Goal: Transaction & Acquisition: Obtain resource

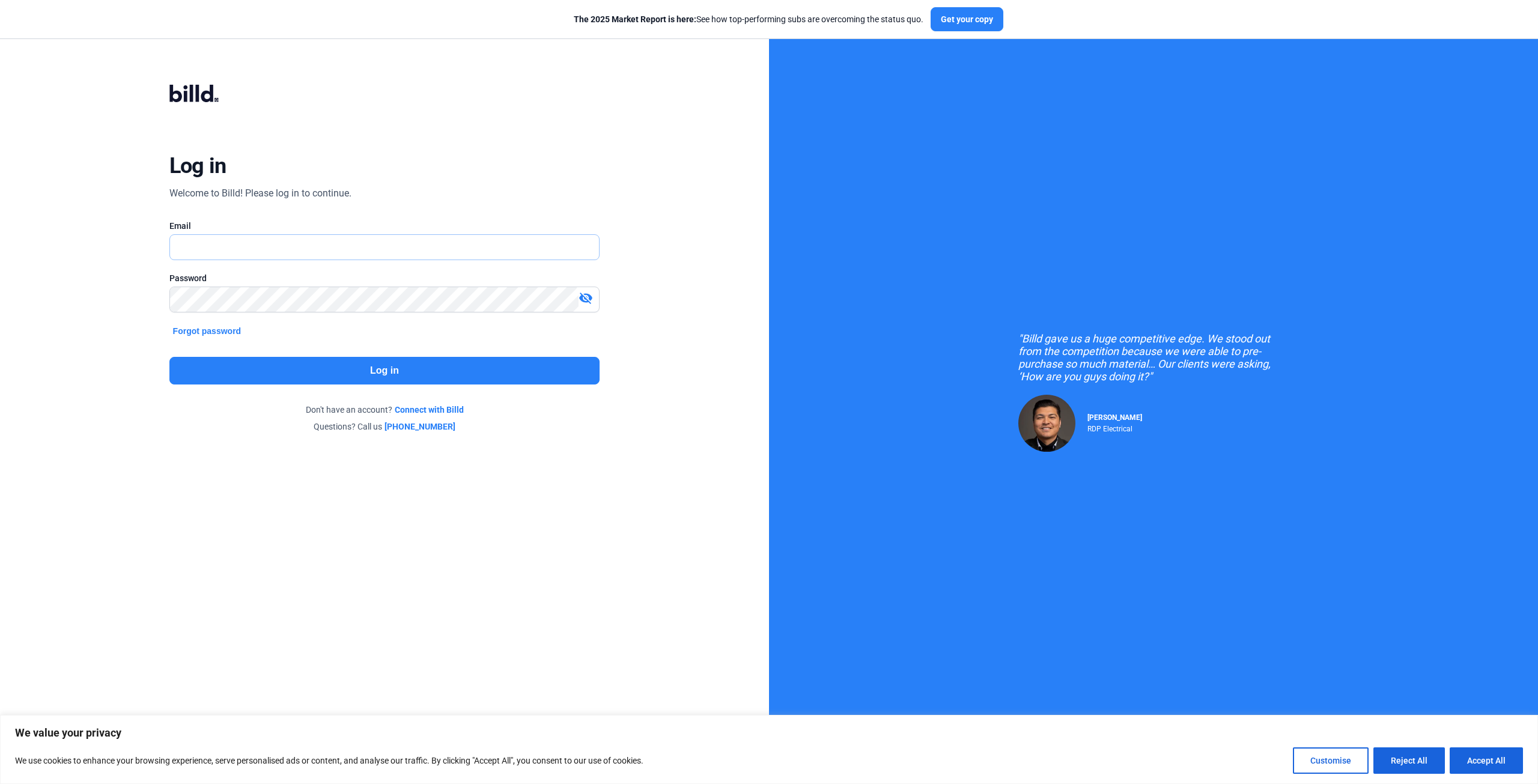
type input "[EMAIL_ADDRESS][DOMAIN_NAME]"
click at [335, 358] on button "Log in" at bounding box center [384, 370] width 431 height 28
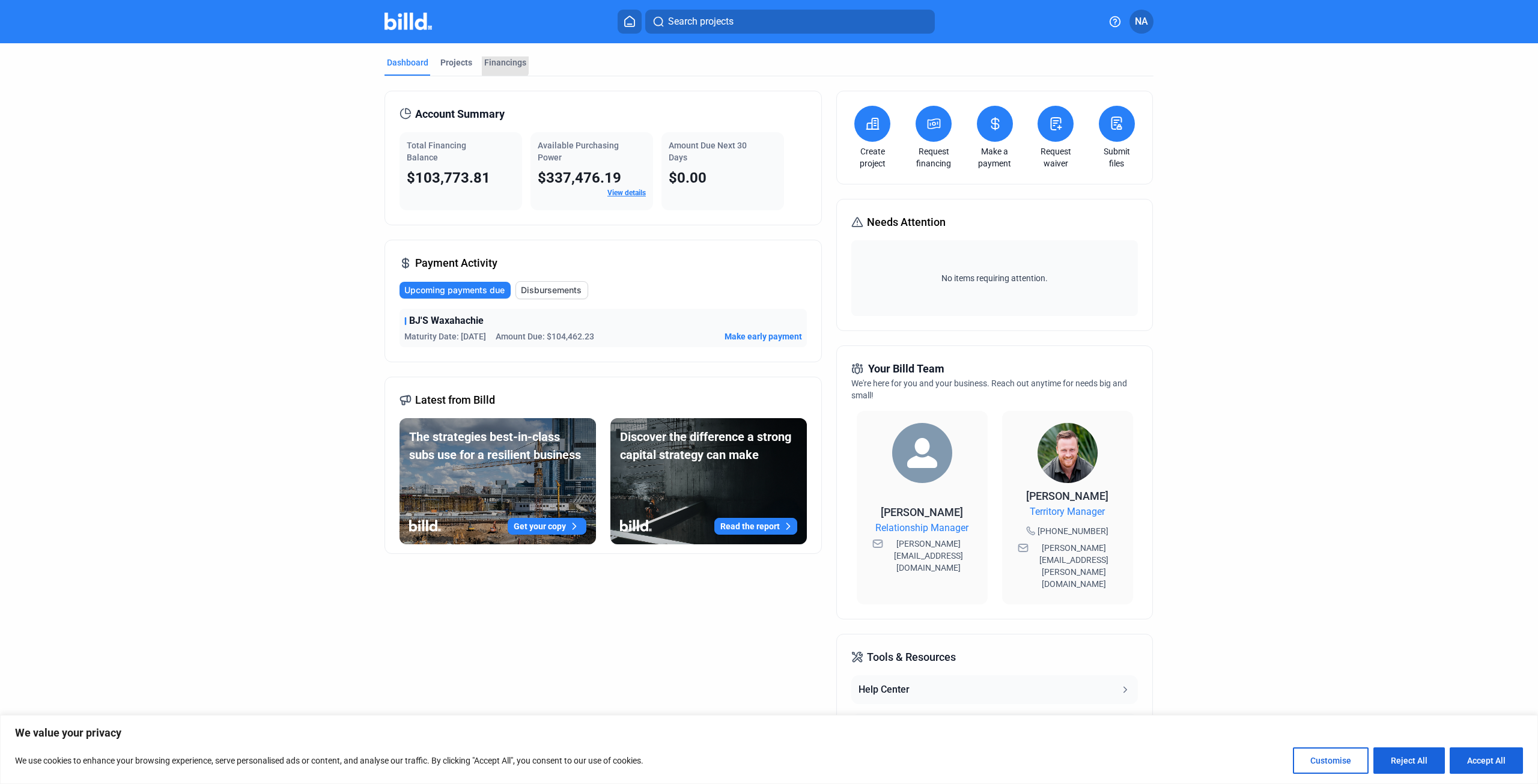
click at [494, 59] on div "Financings" at bounding box center [505, 62] width 42 height 12
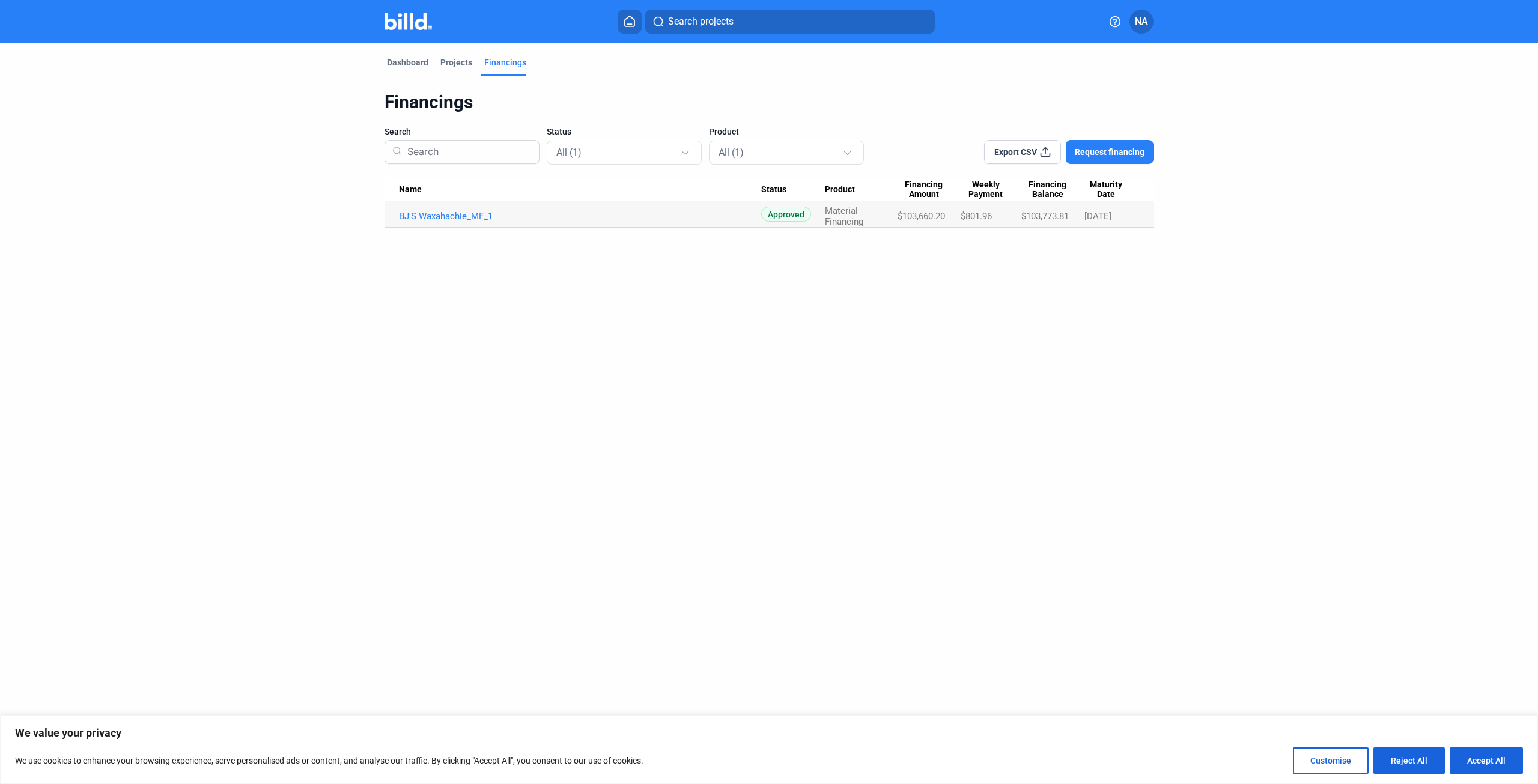
click at [452, 214] on link "BJ'S Waxahachie_MF_1" at bounding box center [580, 216] width 362 height 11
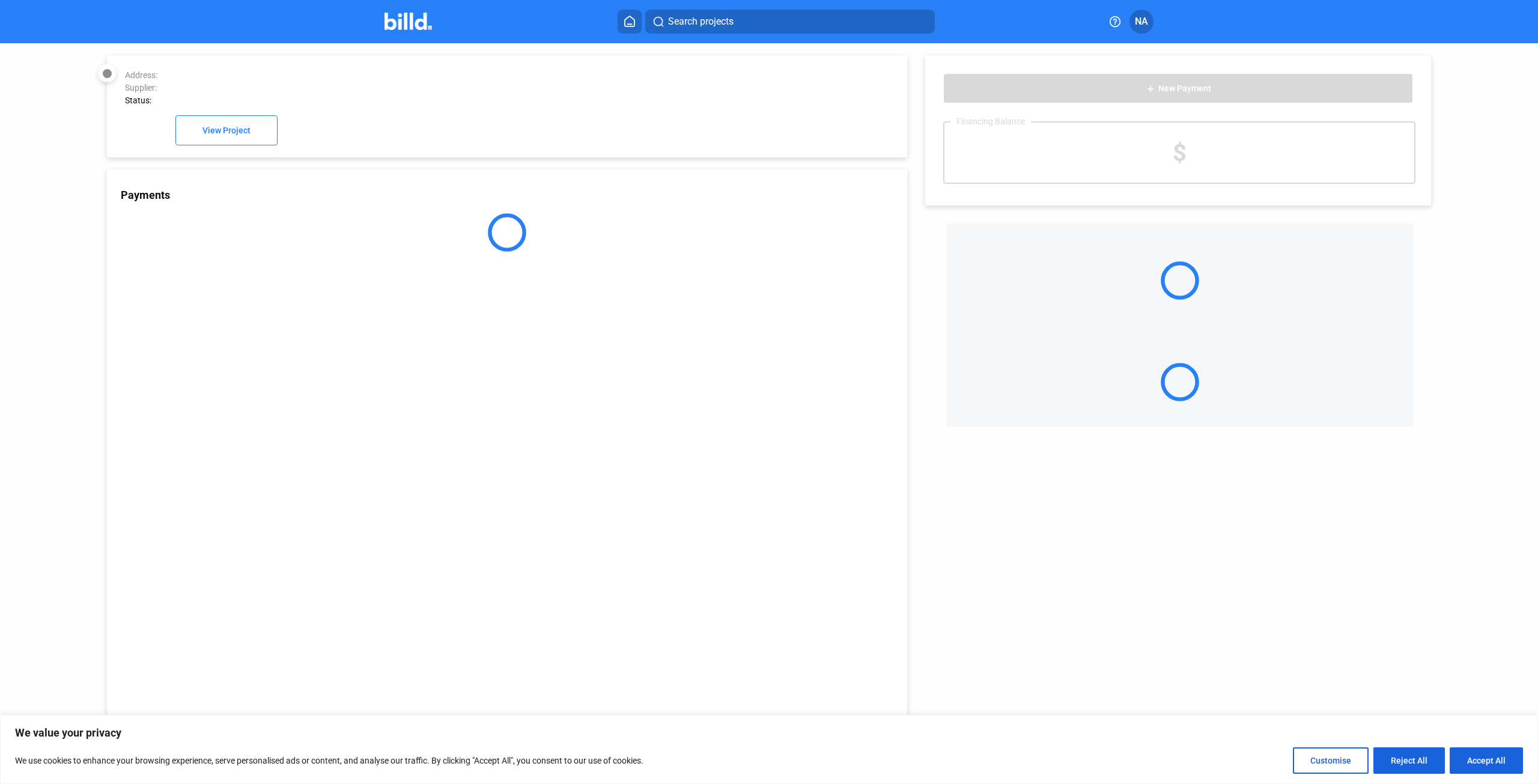
click at [442, 217] on div at bounding box center [507, 232] width 800 height 38
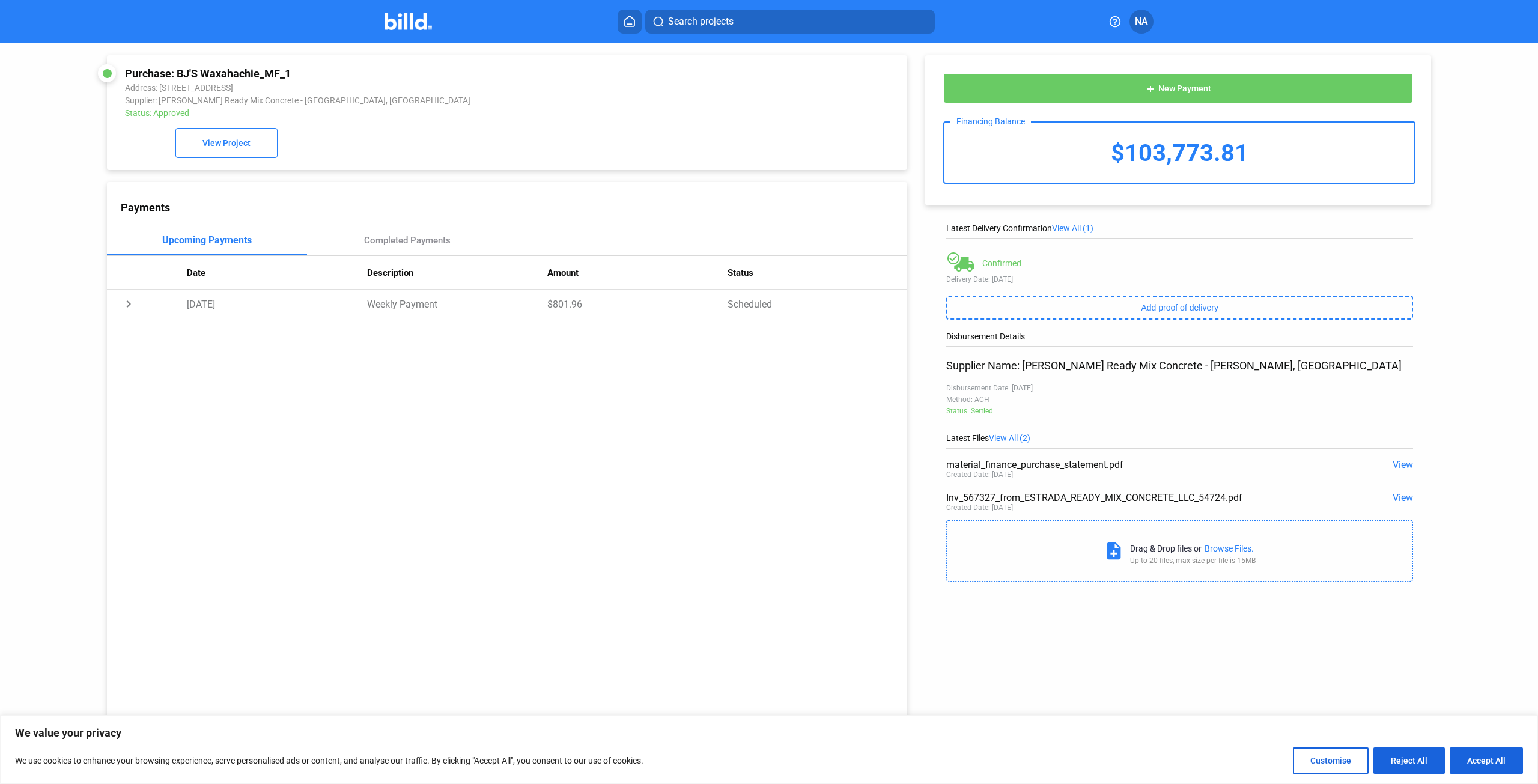
click at [1399, 466] on span "View" at bounding box center [1403, 464] width 20 height 11
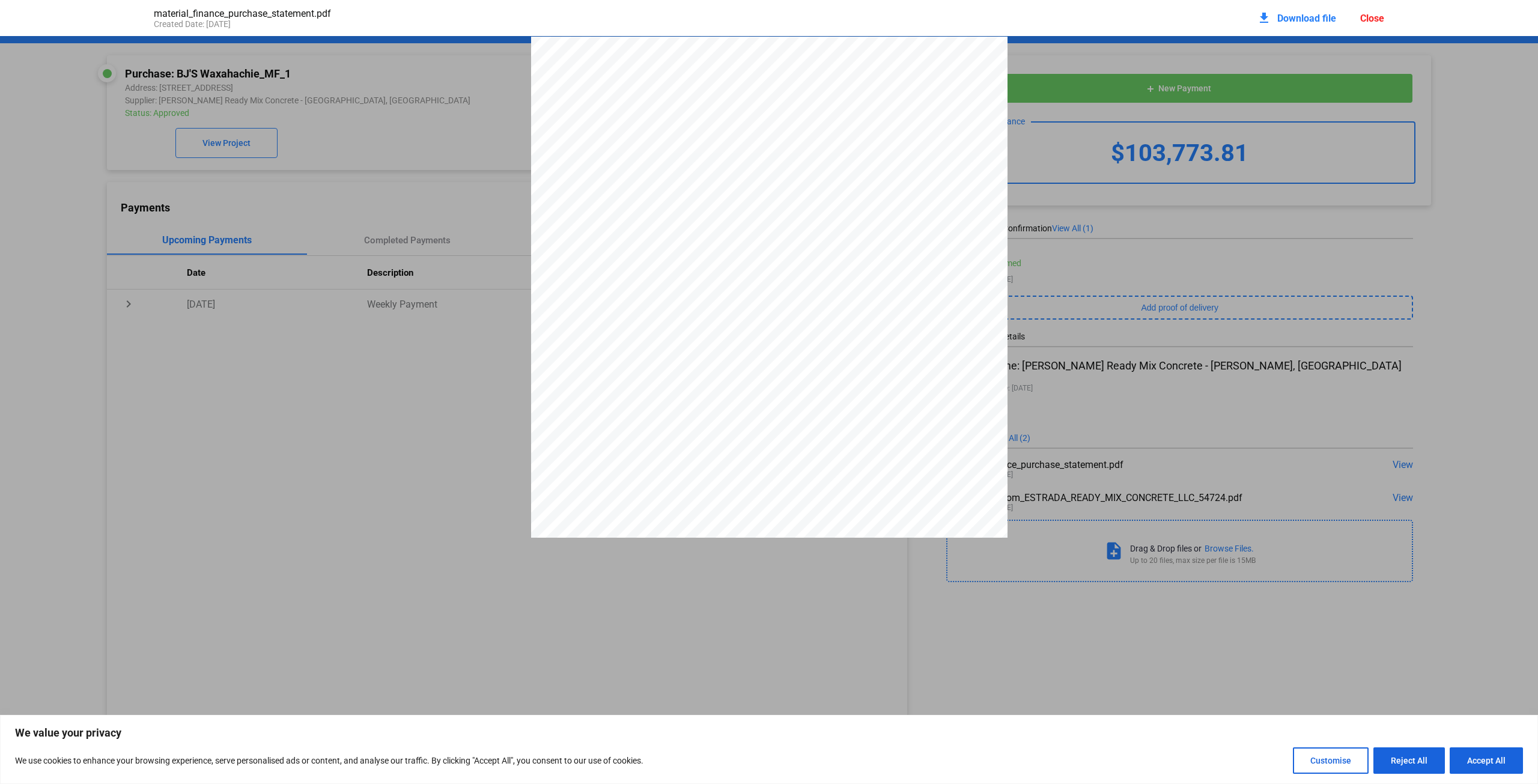
scroll to position [6, 0]
click at [1324, 763] on button "Customise" at bounding box center [1330, 759] width 76 height 26
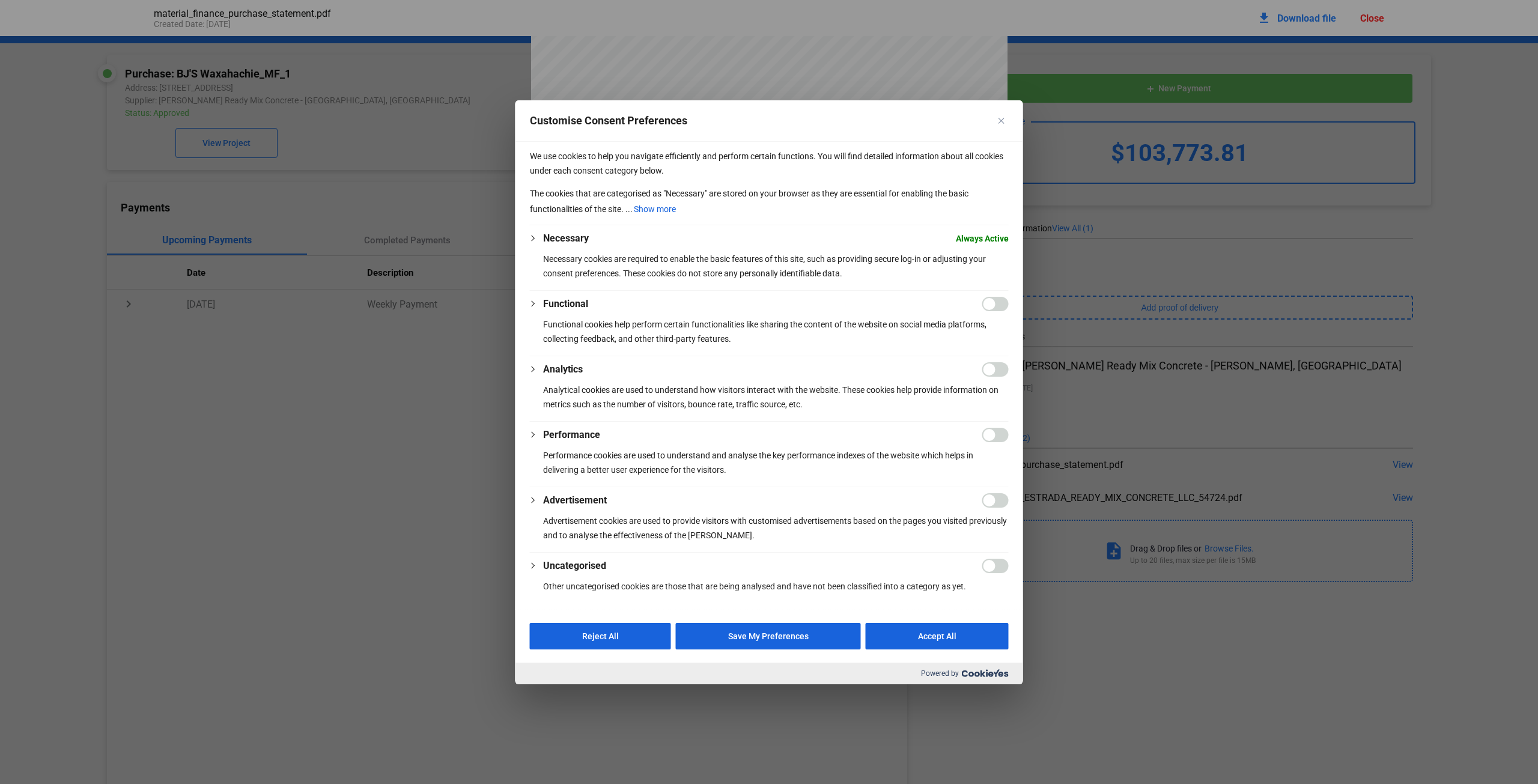
click at [1004, 119] on img "Close" at bounding box center [1001, 121] width 6 height 6
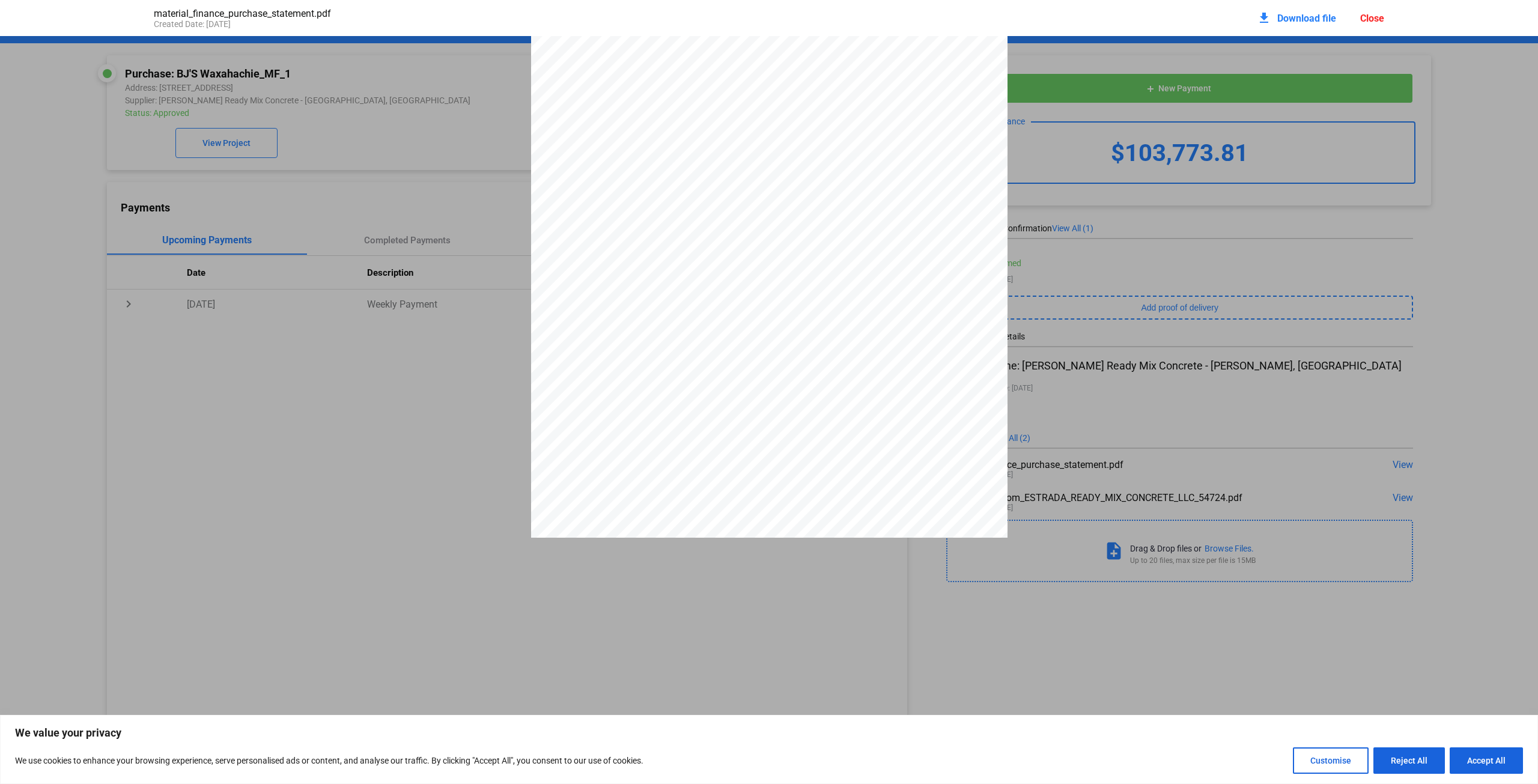
scroll to position [0, 0]
drag, startPoint x: 810, startPoint y: 191, endPoint x: 749, endPoint y: 259, distance: 91.4
click at [749, 257] on span "described" at bounding box center [765, 253] width 36 height 9
click at [1467, 759] on button "Accept All" at bounding box center [1486, 759] width 73 height 26
checkbox input "true"
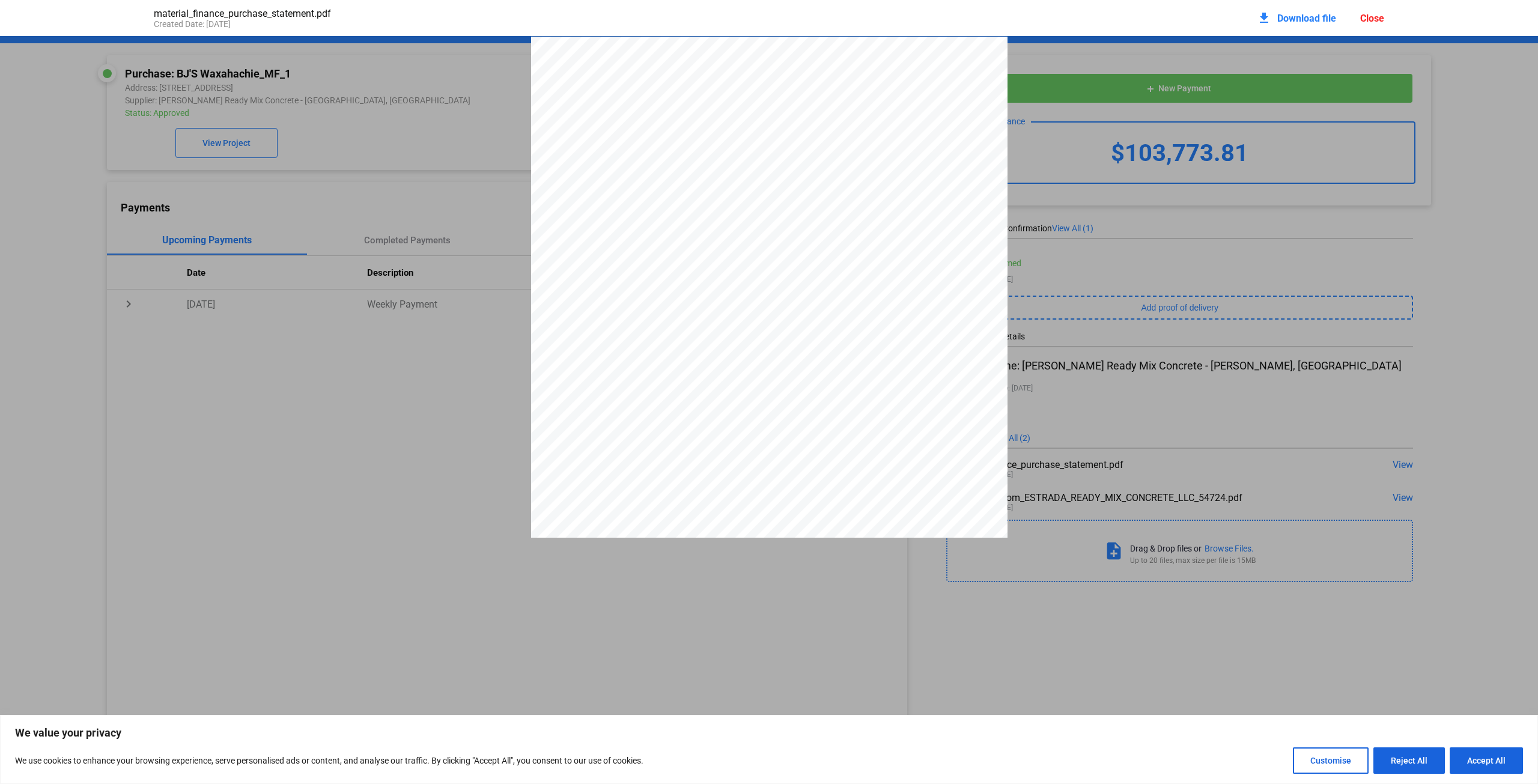
checkbox input "true"
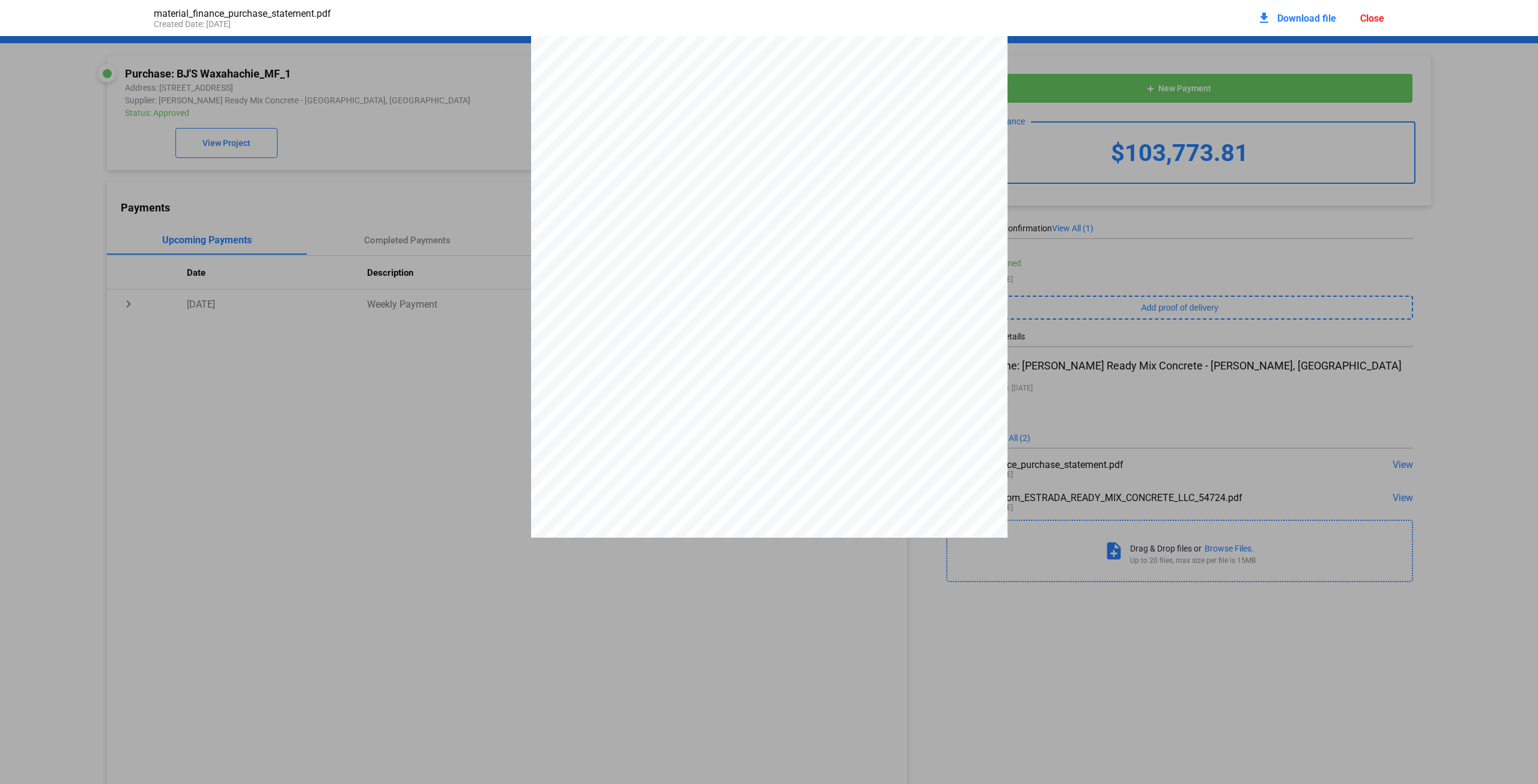
click at [675, 614] on pdf-viewer "PURCHASE STATEMENT This PURCHASE STATEMENT is being executed and delivered purs…" at bounding box center [769, 349] width 1538 height 627
click at [767, 424] on div "Exibit A Originating Supplier Invoice (see attached)" at bounding box center [769, 551] width 477 height 674
click at [721, 626] on pdf-viewer "PURCHASE STATEMENT This PURCHASE STATEMENT is being executed and delivered purs…" at bounding box center [769, 349] width 1538 height 627
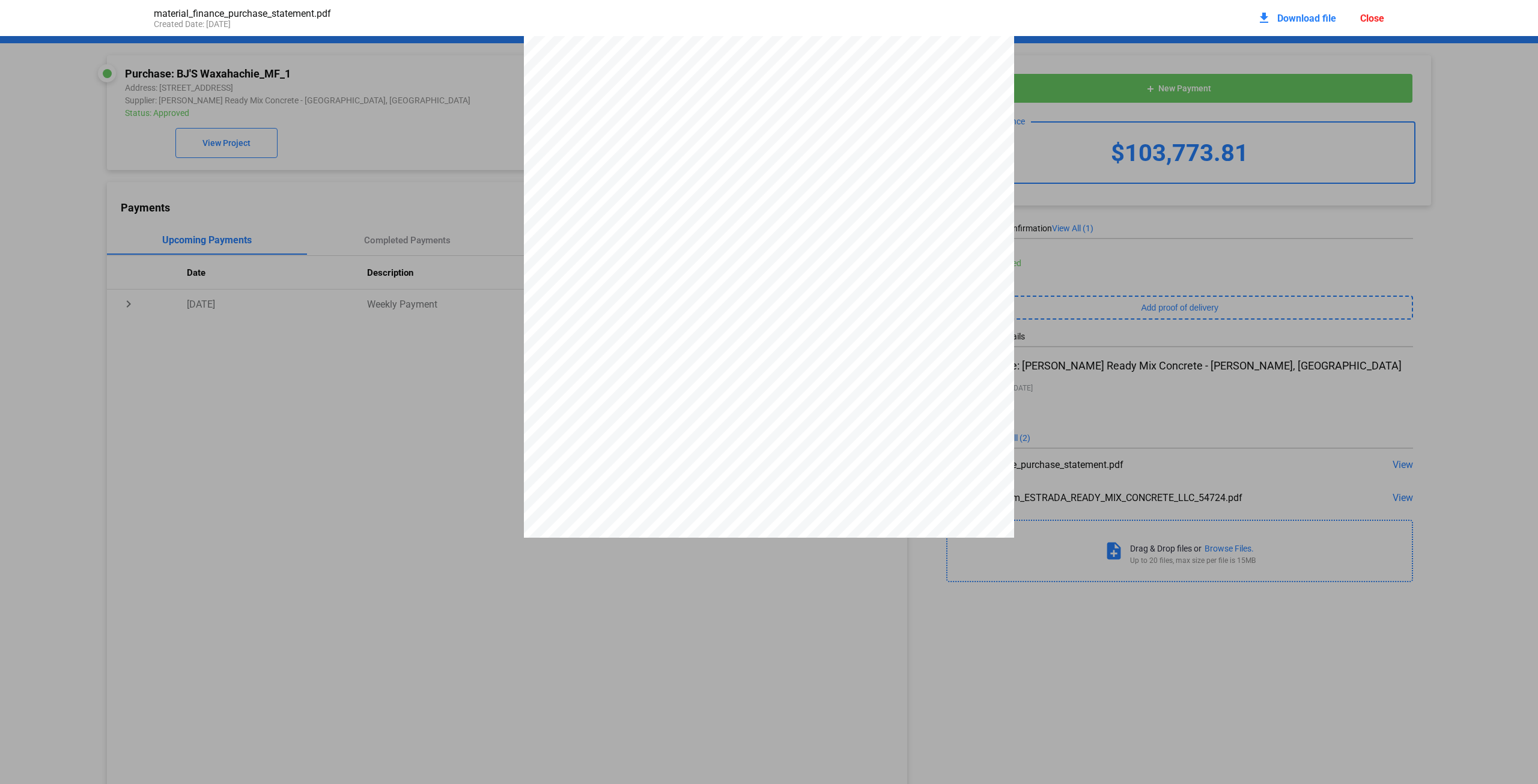
scroll to position [2186, 0]
click at [857, 638] on pdf-viewer "PURCHASE STATEMENT This PURCHASE STATEMENT is being executed and delivered purs…" at bounding box center [769, 349] width 1538 height 627
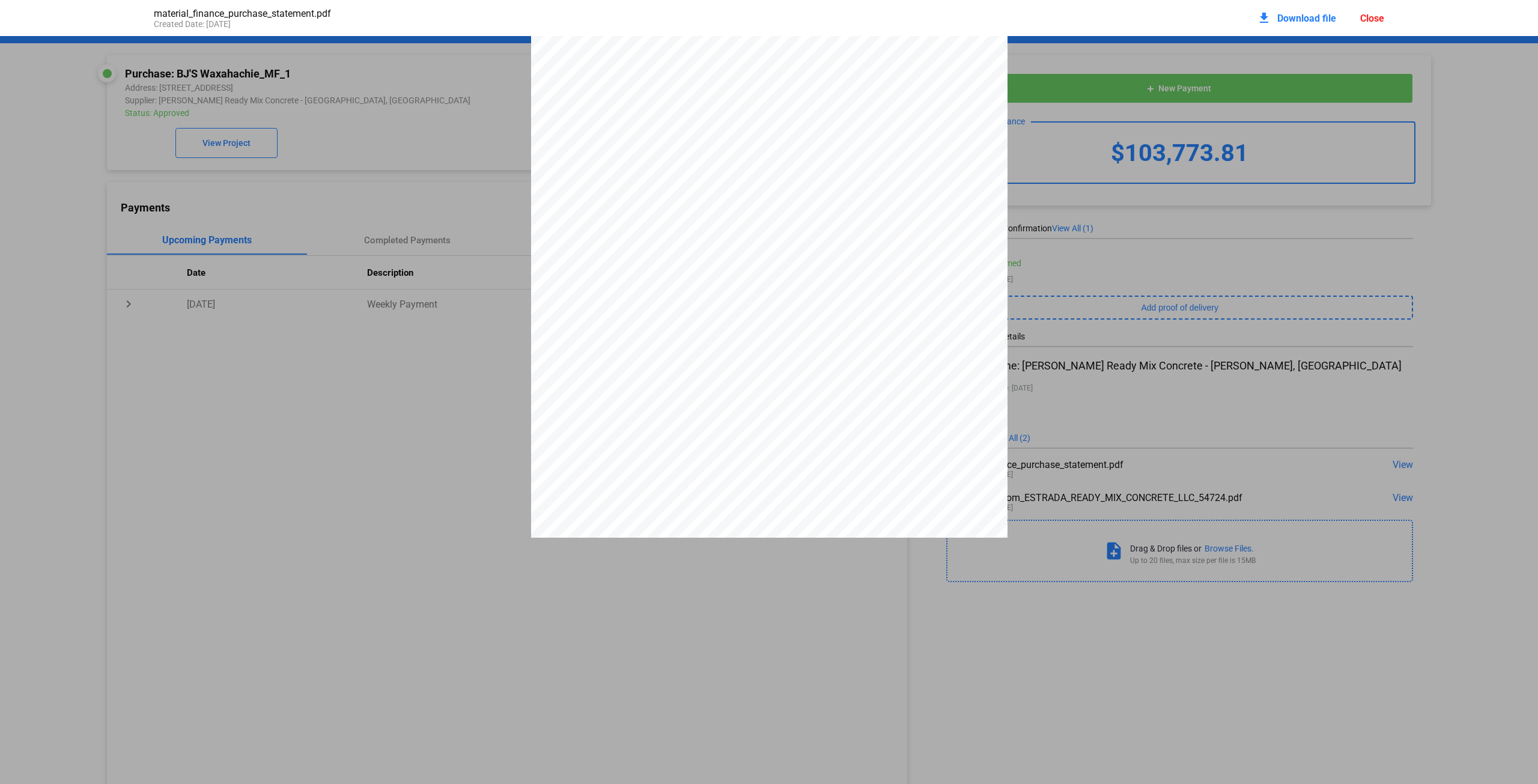
scroll to position [0, 0]
click at [1329, 14] on span "Download file" at bounding box center [1306, 18] width 59 height 11
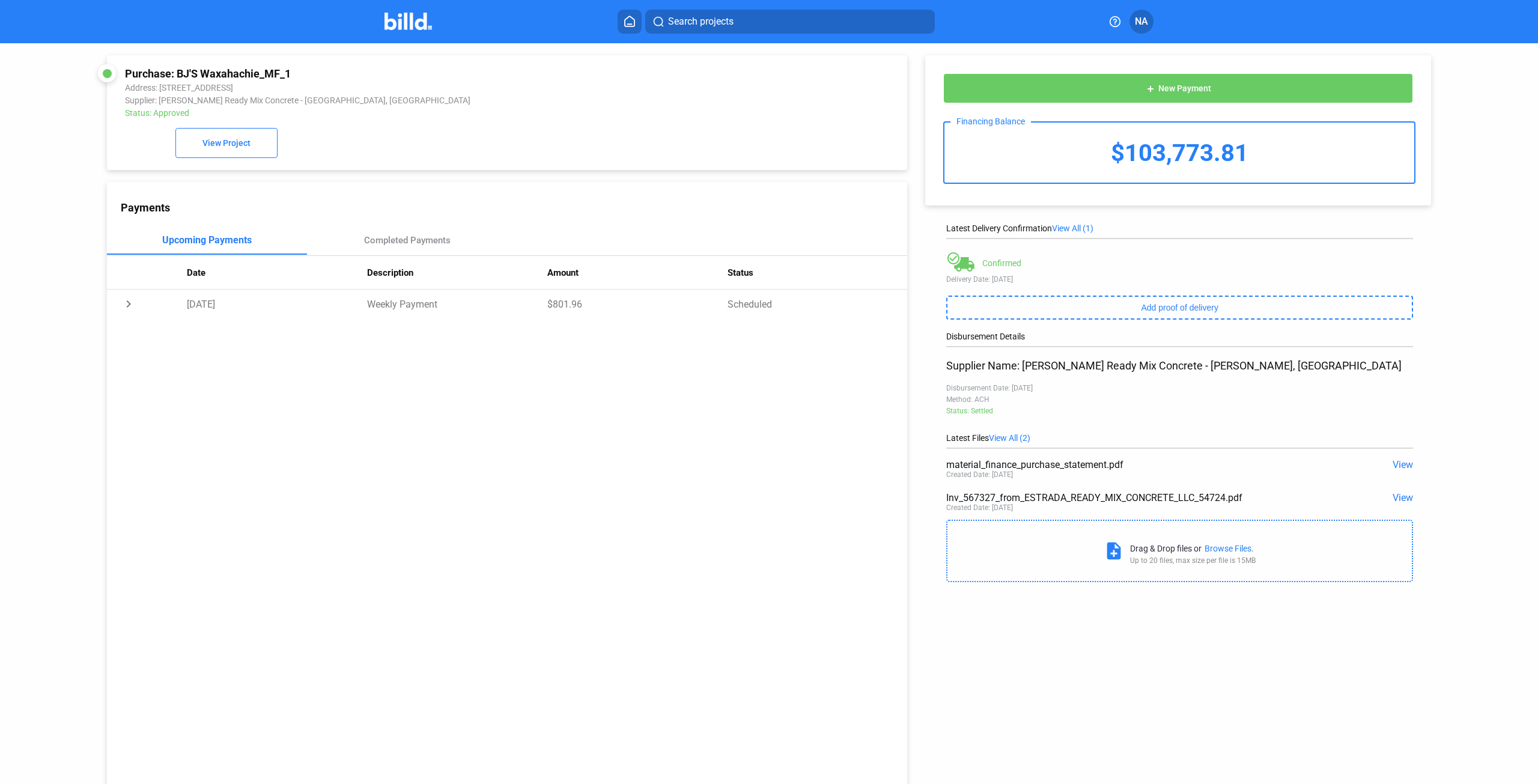
click at [681, 421] on div "Payments Upcoming Payments Completed Payments Date Description Amount Status ch…" at bounding box center [507, 489] width 800 height 616
click at [1068, 230] on span "View All (1)" at bounding box center [1072, 228] width 42 height 9
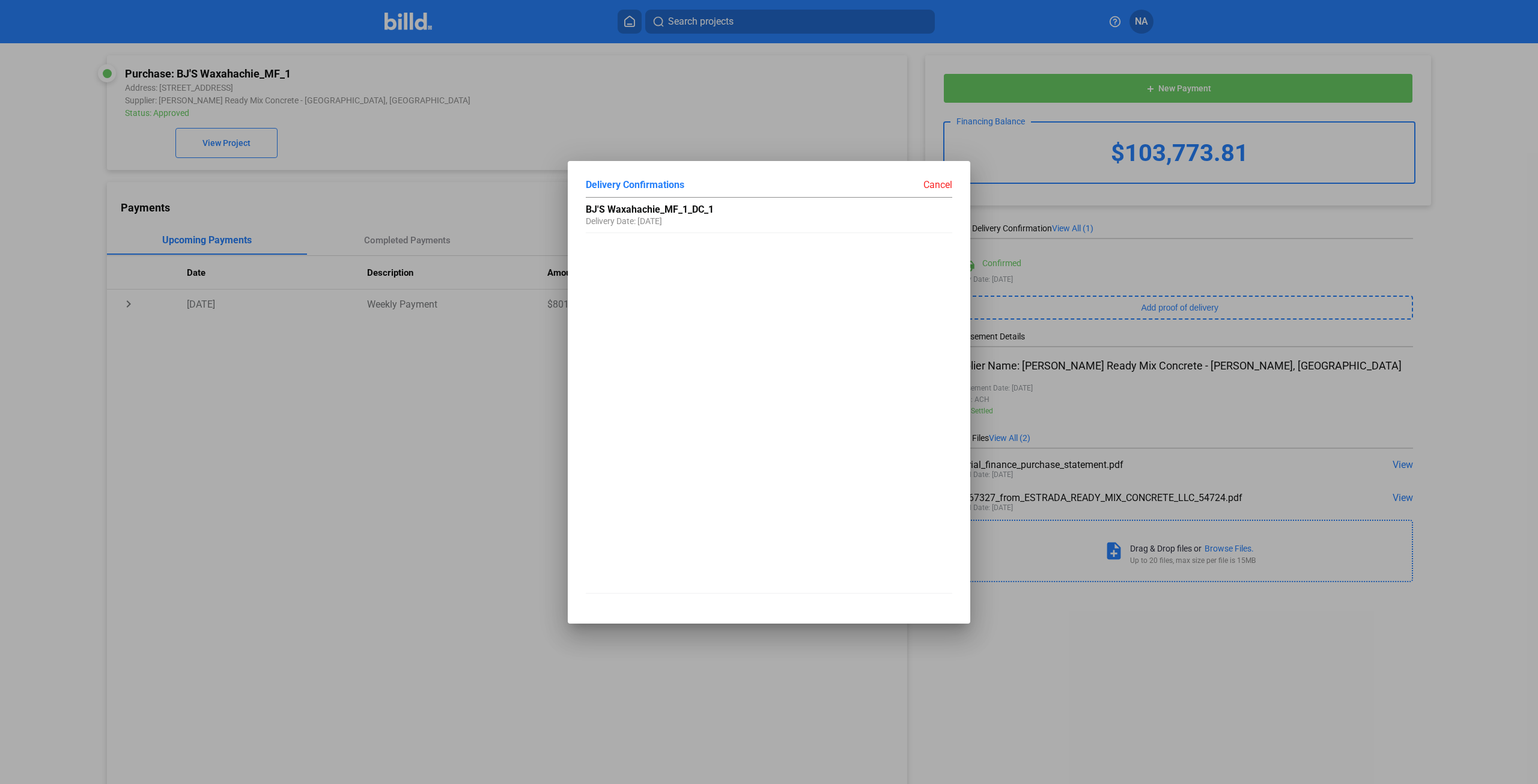
click at [938, 179] on div "Cancel" at bounding box center [861, 185] width 184 height 12
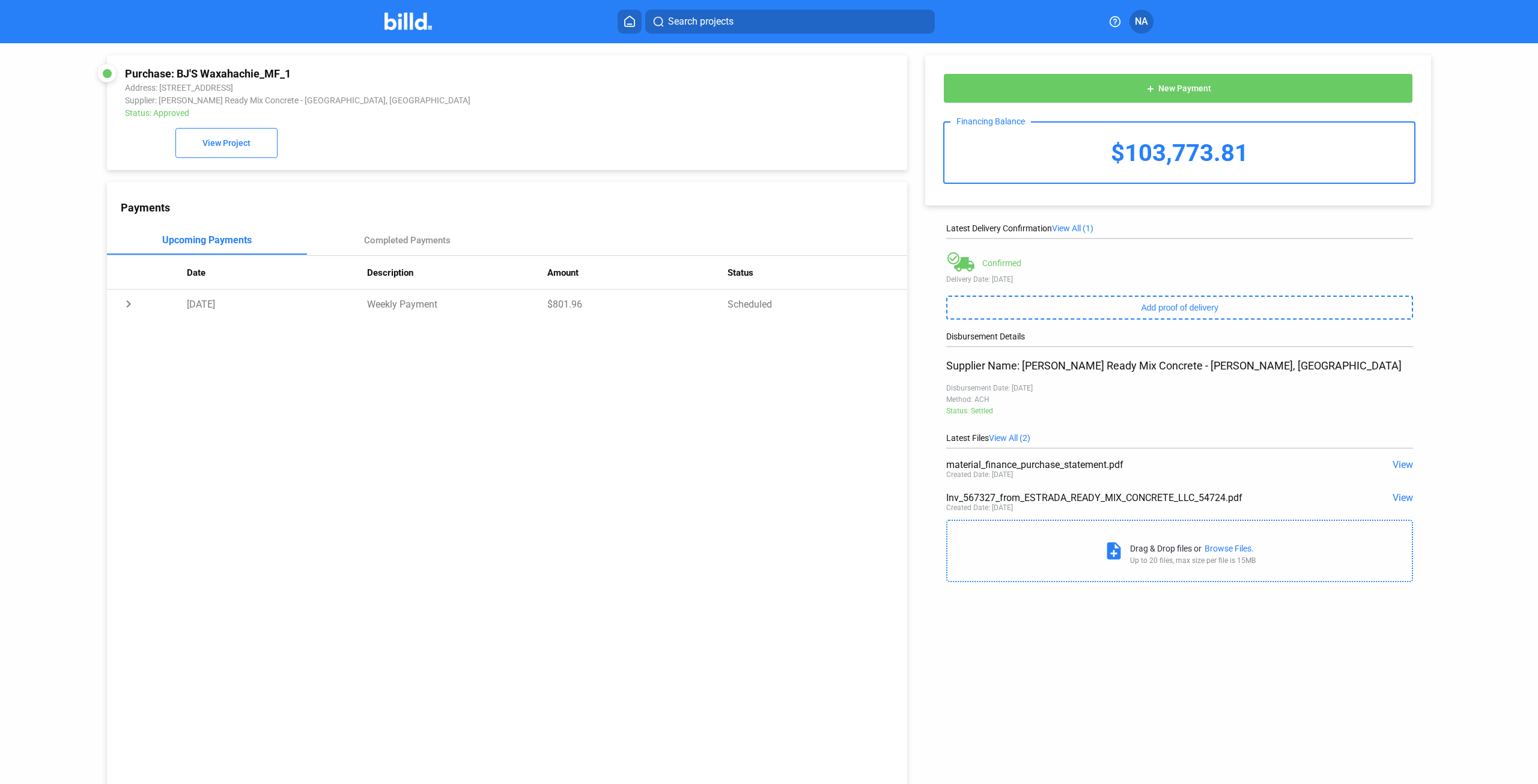
click at [1147, 24] on span "NA" at bounding box center [1141, 21] width 14 height 14
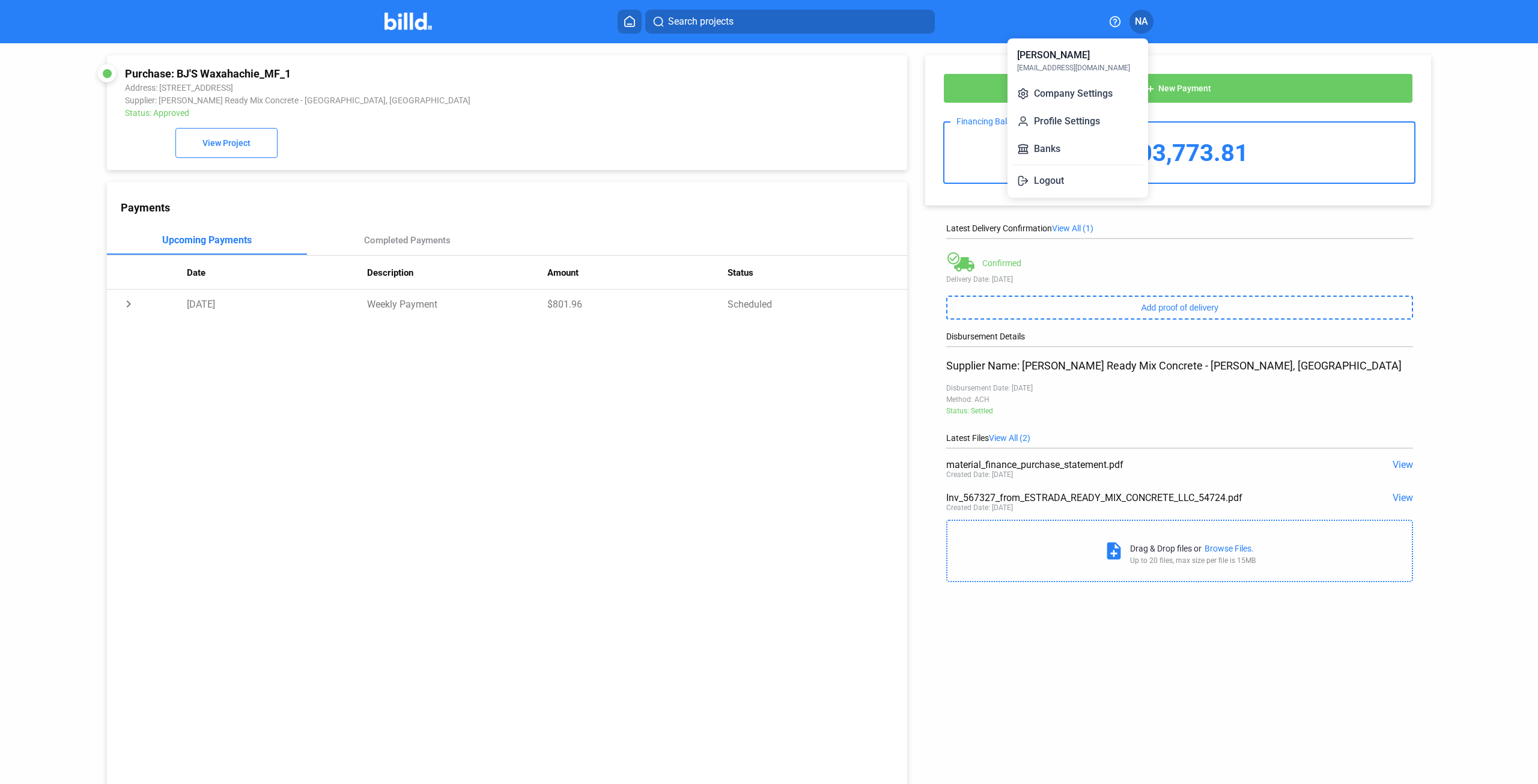
click at [1064, 181] on button "Logout" at bounding box center [1077, 181] width 131 height 24
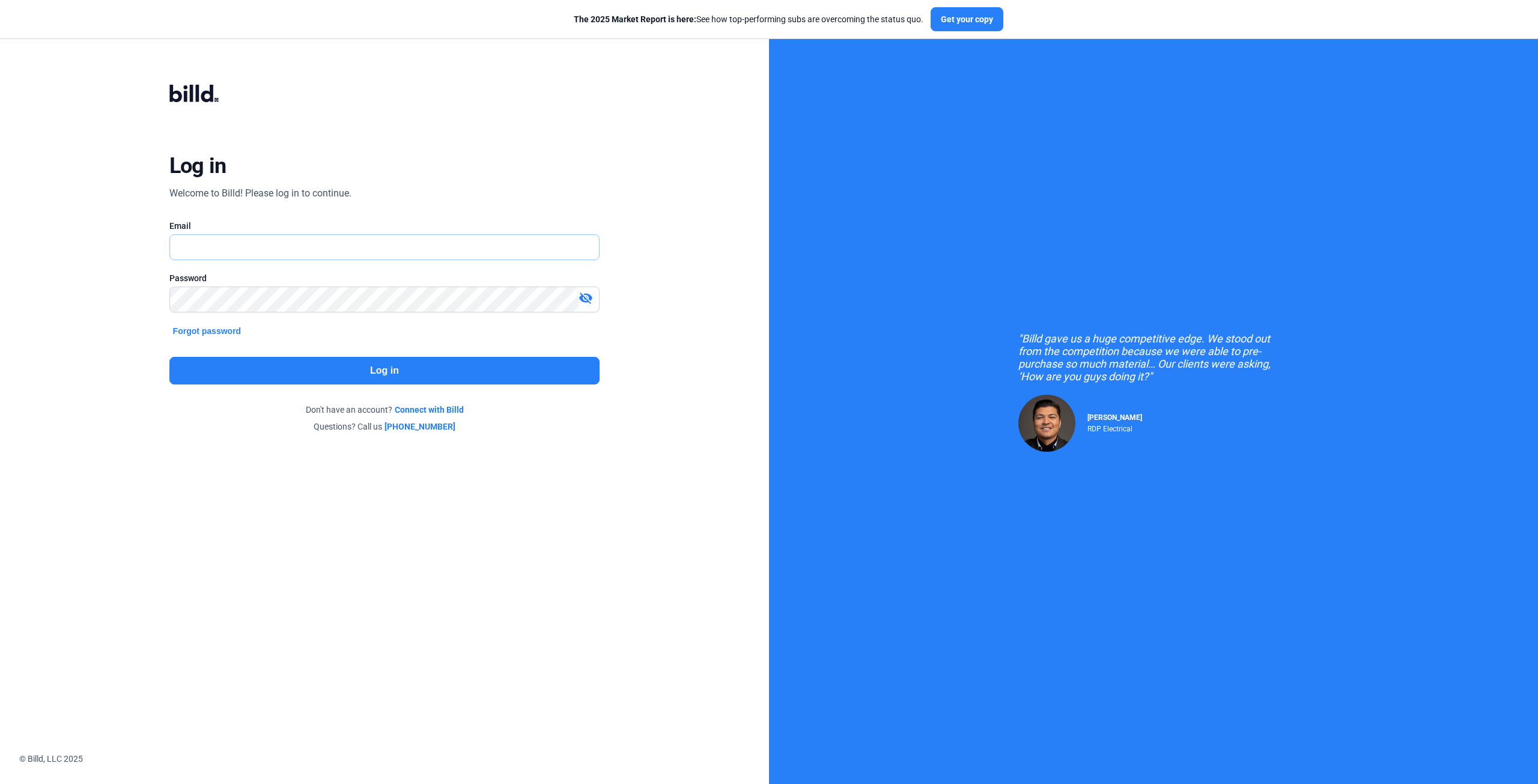
type input "[EMAIL_ADDRESS][DOMAIN_NAME]"
